Goal: Information Seeking & Learning: Compare options

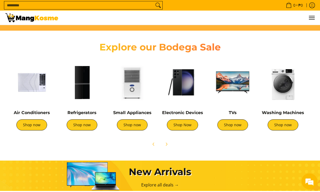
scroll to position [167, 0]
click at [273, 95] on img at bounding box center [282, 82] width 45 height 45
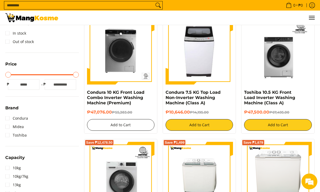
scroll to position [109, 0]
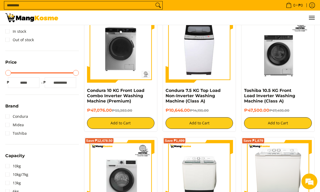
click at [28, 118] on li "Condura" at bounding box center [41, 116] width 73 height 8
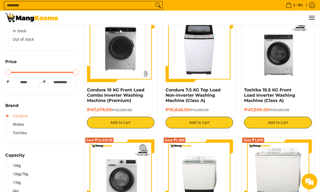
scroll to position [0, 0]
click at [15, 117] on link "Condura" at bounding box center [16, 116] width 23 height 8
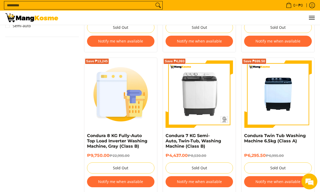
scroll to position [485, 0]
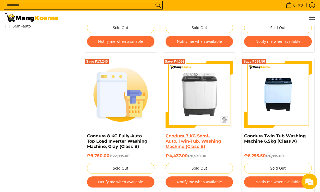
click at [183, 143] on link "Condura 7 KG Semi-Auto, Twin-Tub, Washing Machine (Class B)" at bounding box center [193, 141] width 56 height 16
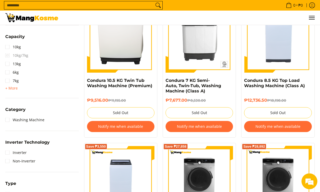
scroll to position [213, 0]
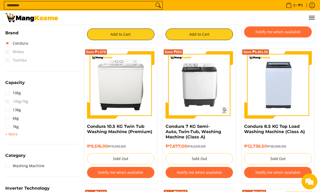
click at [13, 54] on span "Midea" at bounding box center [14, 52] width 19 height 8
click at [6, 53] on span "Midea" at bounding box center [14, 52] width 19 height 8
click at [3, 52] on div "Availability In stock Out of stock Price Minimum Price Maximum Price Minimum Pr…" at bounding box center [42, 112] width 79 height 409
click at [10, 45] on link "Condura" at bounding box center [16, 43] width 23 height 8
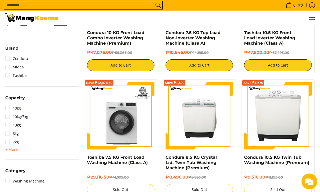
scroll to position [174, 0]
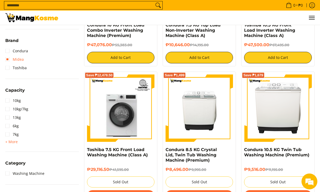
click at [8, 62] on link "Midea" at bounding box center [14, 59] width 19 height 8
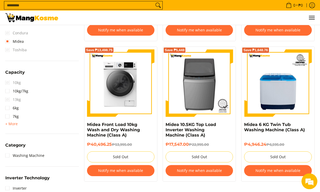
scroll to position [215, 0]
click at [8, 42] on link "Midea" at bounding box center [14, 41] width 19 height 8
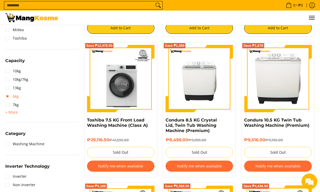
scroll to position [208, 0]
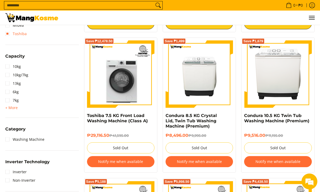
click at [8, 35] on link "Toshiba" at bounding box center [15, 34] width 21 height 8
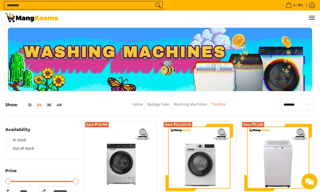
click at [24, 22] on img at bounding box center [31, 17] width 53 height 9
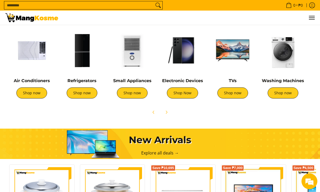
scroll to position [199, 0]
click at [83, 62] on img at bounding box center [81, 50] width 45 height 45
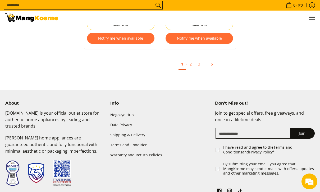
scroll to position [1233, 0]
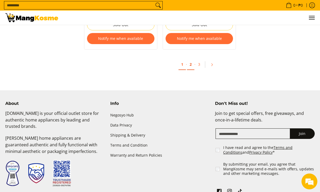
click at [192, 63] on link "2" at bounding box center [190, 64] width 7 height 11
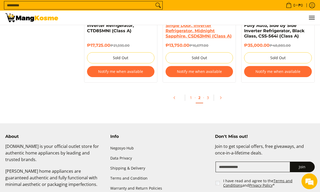
scroll to position [1233, 0]
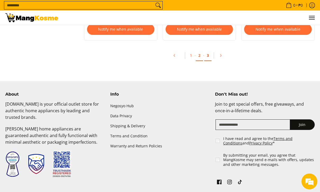
click at [210, 56] on link "3" at bounding box center [207, 55] width 7 height 11
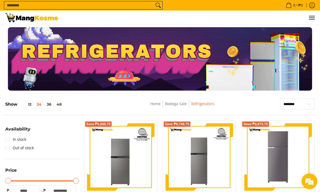
scroll to position [0, 0]
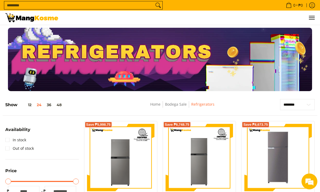
click at [40, 17] on img at bounding box center [31, 17] width 53 height 9
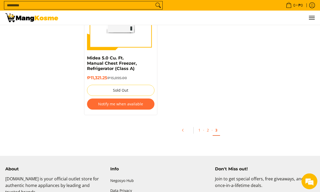
scroll to position [579, 0]
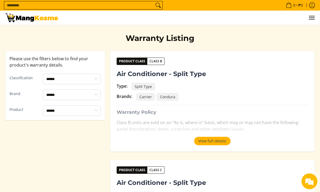
scroll to position [86, 0]
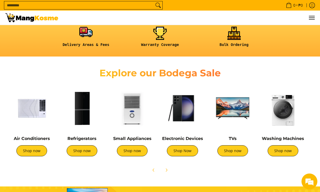
click at [94, 40] on link at bounding box center [86, 39] width 69 height 24
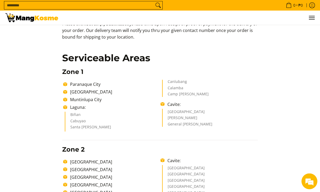
scroll to position [67, 0]
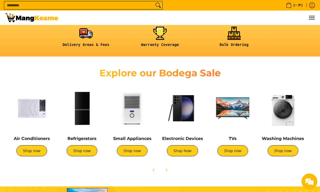
scroll to position [141, 0]
click at [176, 117] on img at bounding box center [182, 108] width 45 height 45
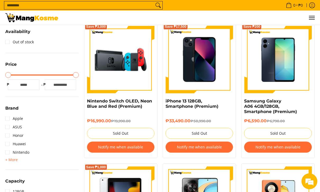
scroll to position [98, 0]
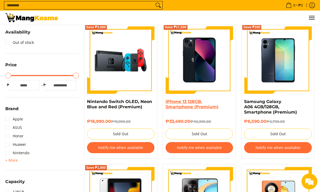
click at [180, 100] on link "iPhone 13 128GB, Smartphone (Premium)" at bounding box center [191, 104] width 53 height 10
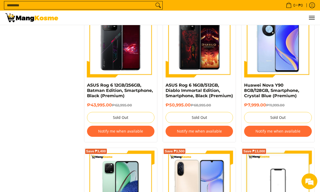
scroll to position [536, 0]
